Goal: Task Accomplishment & Management: Use online tool/utility

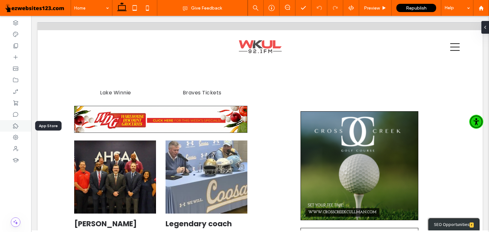
click at [19, 128] on div at bounding box center [15, 125] width 31 height 11
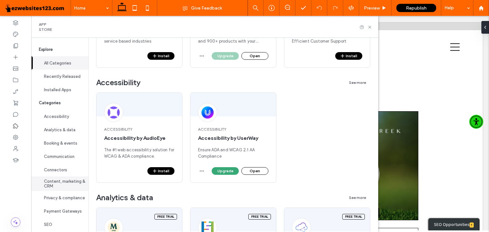
scroll to position [15, 0]
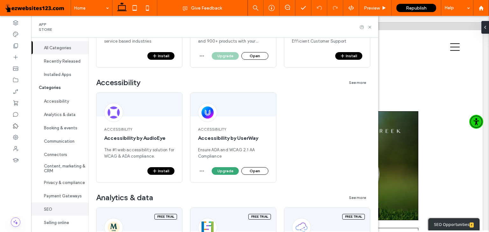
click at [61, 210] on button "SEO" at bounding box center [59, 209] width 57 height 13
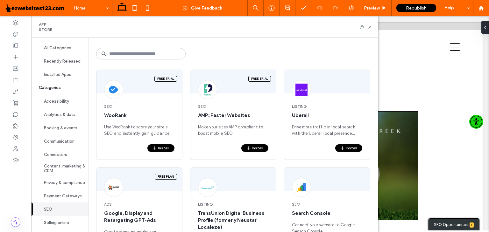
scroll to position [23, 0]
click at [350, 147] on button "Install" at bounding box center [348, 149] width 27 height 8
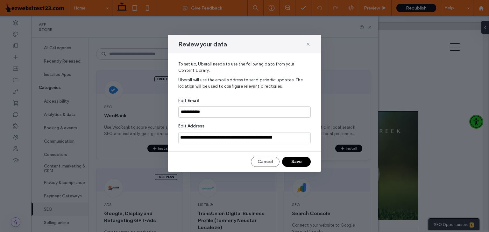
click at [299, 160] on button "Save" at bounding box center [296, 162] width 29 height 10
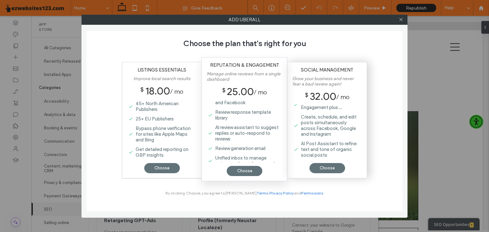
scroll to position [8, 0]
click at [400, 20] on use at bounding box center [400, 19] width 3 height 3
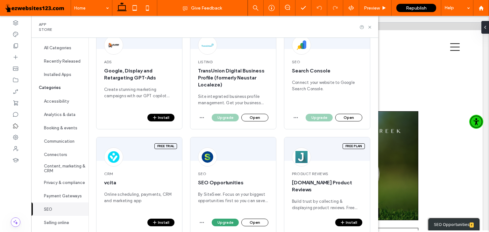
scroll to position [171, 0]
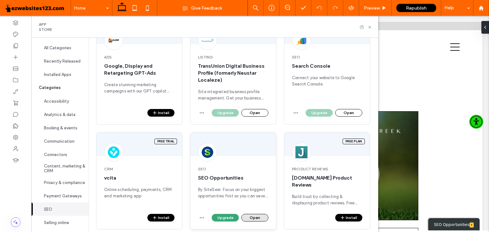
click at [249, 214] on button "Open" at bounding box center [254, 218] width 27 height 8
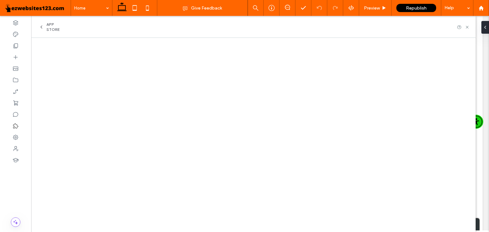
scroll to position [18, 0]
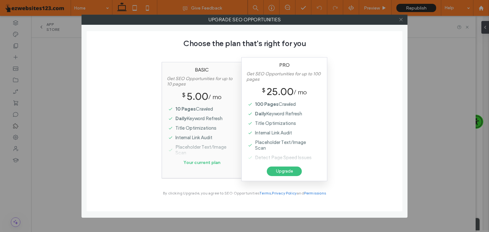
click at [399, 20] on icon at bounding box center [400, 19] width 5 height 5
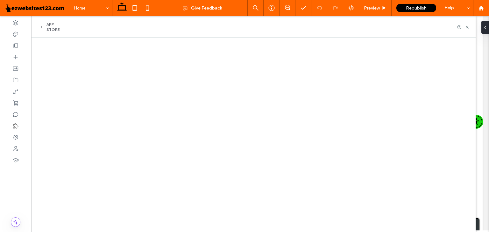
click at [40, 25] on icon at bounding box center [41, 26] width 5 height 5
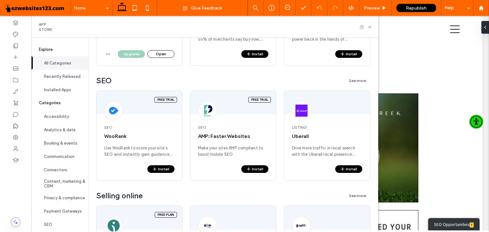
scroll to position [1247, 0]
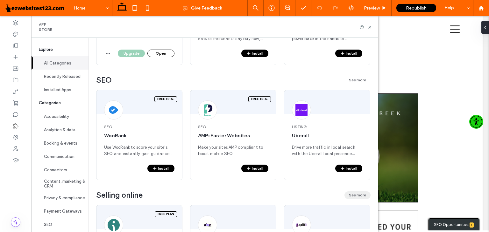
click at [352, 195] on button "See more" at bounding box center [357, 195] width 26 height 8
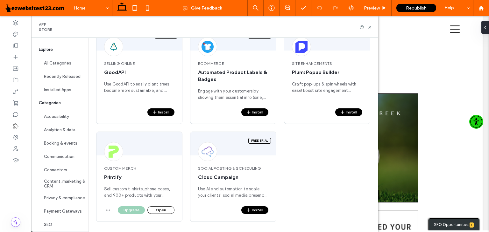
scroll to position [576, 0]
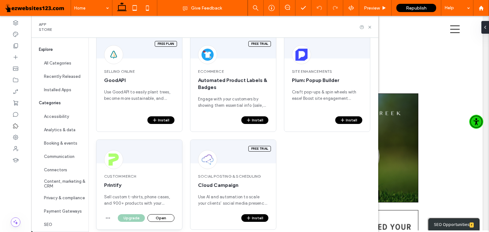
click at [112, 214] on div "Upgrade Open" at bounding box center [139, 221] width 86 height 15
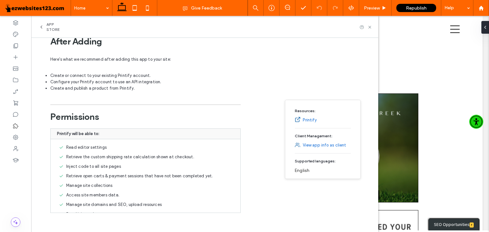
scroll to position [0, 0]
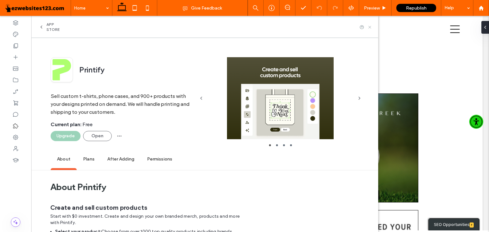
click at [372, 28] on icon at bounding box center [369, 27] width 5 height 5
